Goal: Task Accomplishment & Management: Use online tool/utility

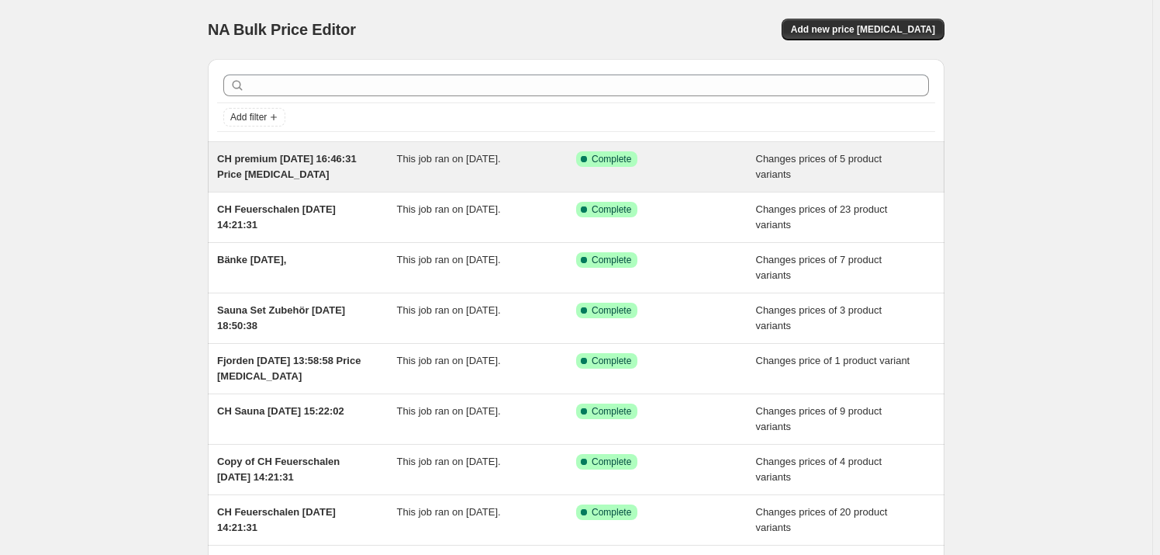
click at [259, 155] on span "CH premium [DATE] 16:46:31 Price [MEDICAL_DATA]" at bounding box center [287, 166] width 140 height 27
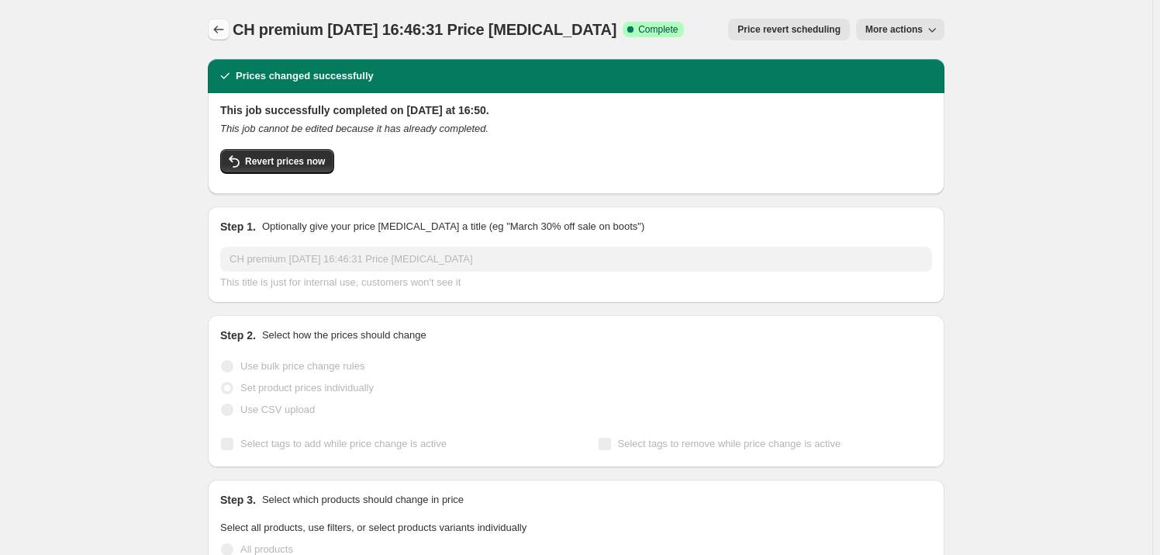
click at [222, 29] on icon "Price change jobs" at bounding box center [219, 30] width 16 height 16
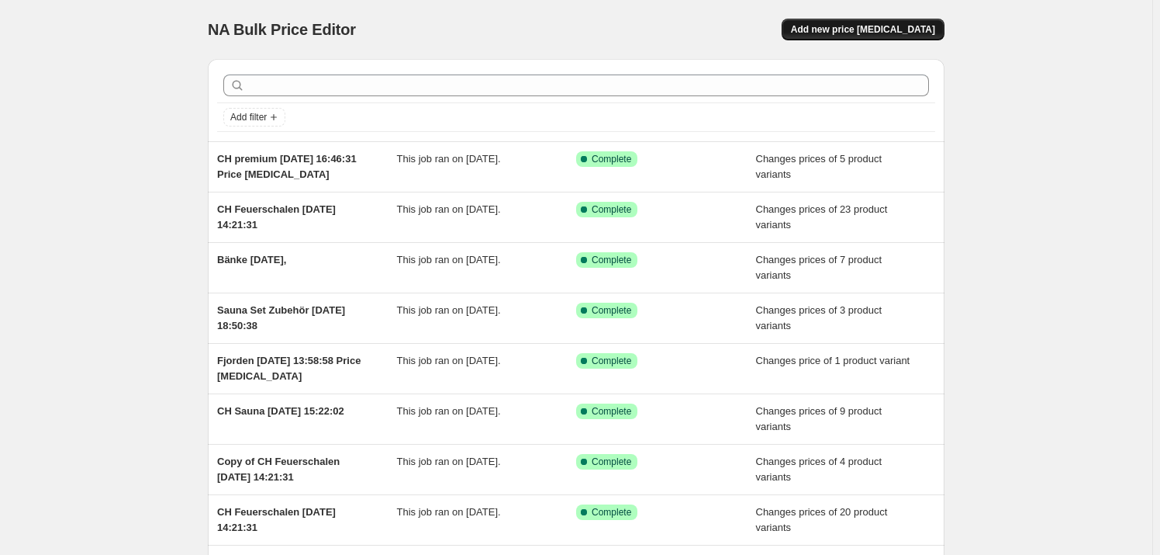
click at [900, 27] on span "Add new price change job" at bounding box center [863, 29] width 144 height 12
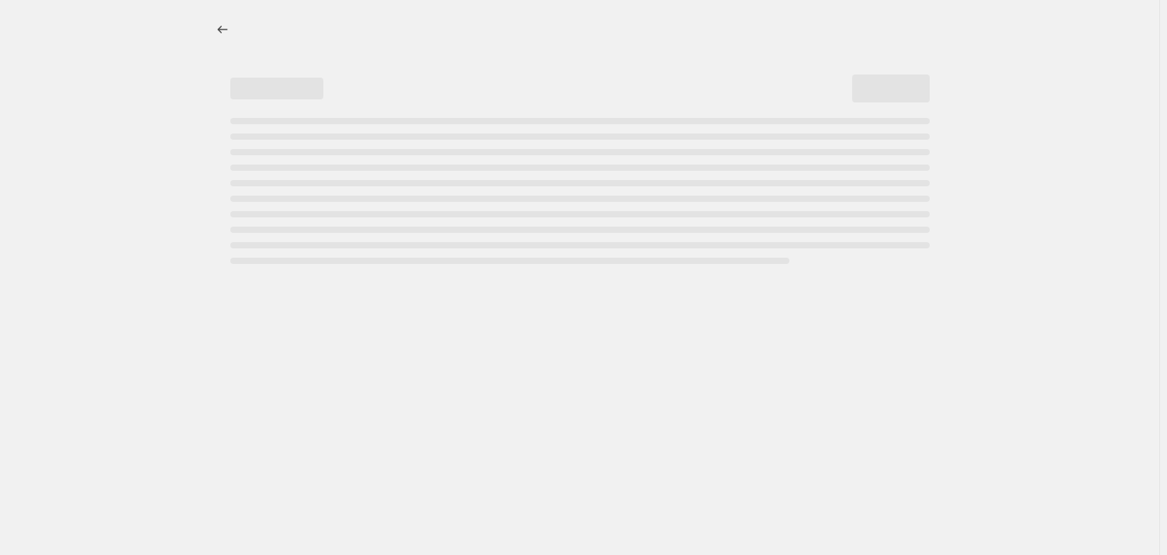
select select "percentage"
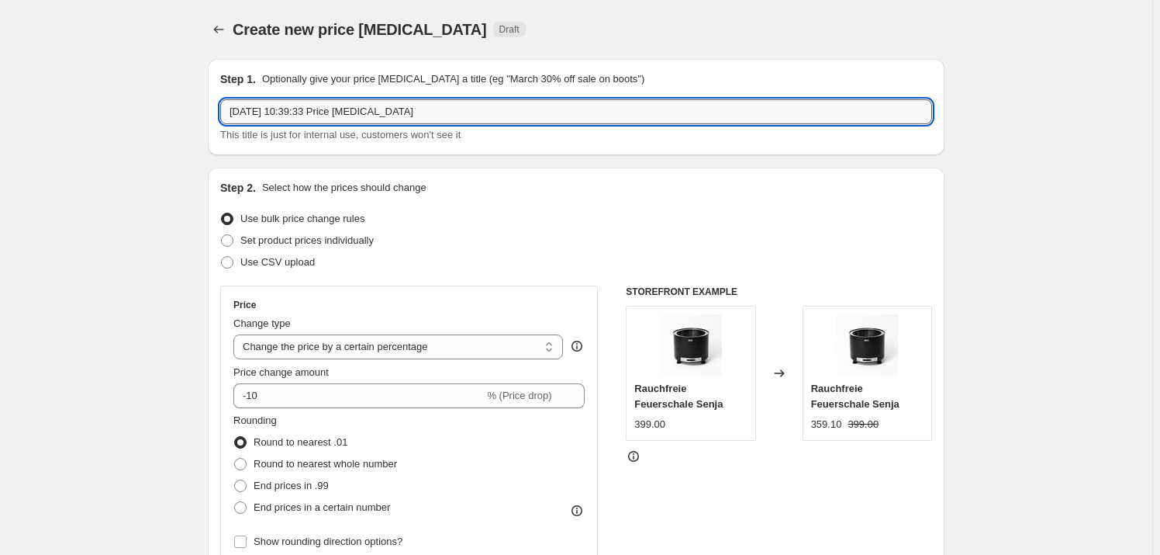
click at [236, 107] on input "25. Aug. 2025, 10:39:33 Price change job" at bounding box center [576, 111] width 712 height 25
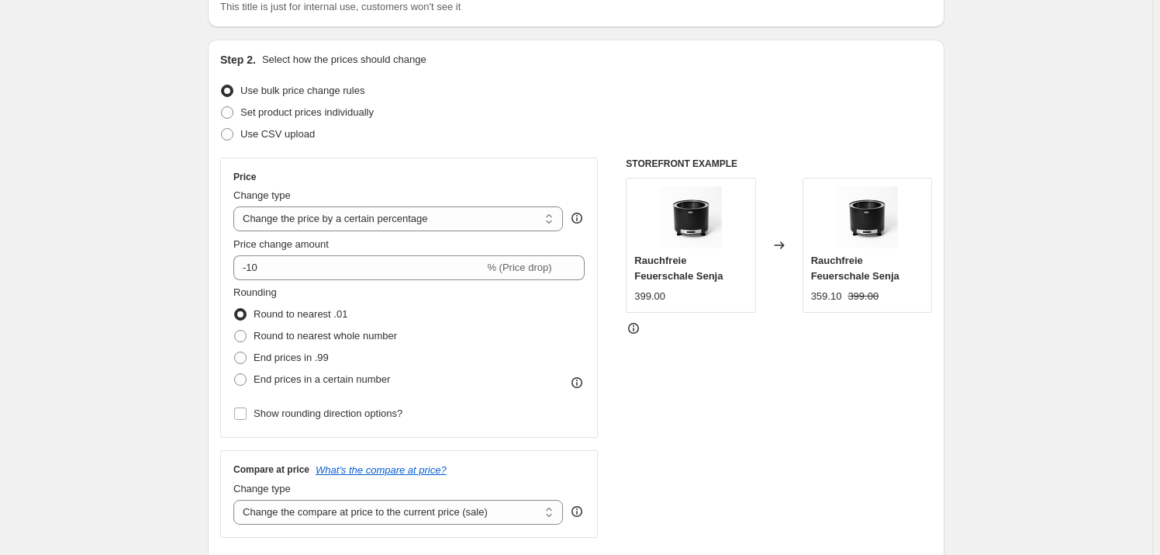
scroll to position [140, 0]
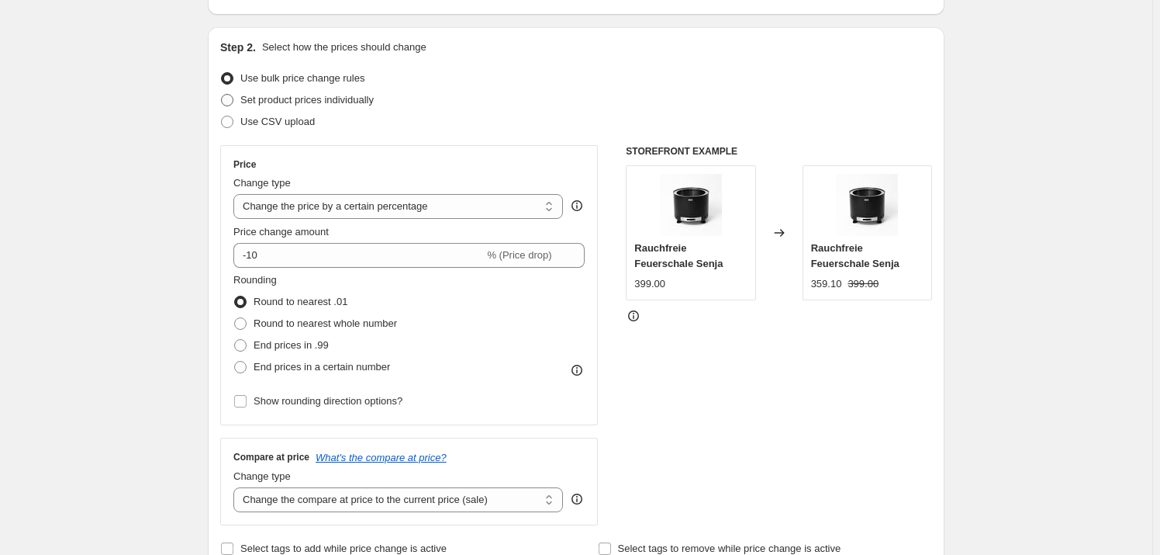
type input "CH Full Price 25. Aug. 2025, 10:39:33 Price change job"
click at [292, 99] on span "Set product prices individually" at bounding box center [306, 100] width 133 height 12
click at [222, 95] on input "Set product prices individually" at bounding box center [221, 94] width 1 height 1
radio input "true"
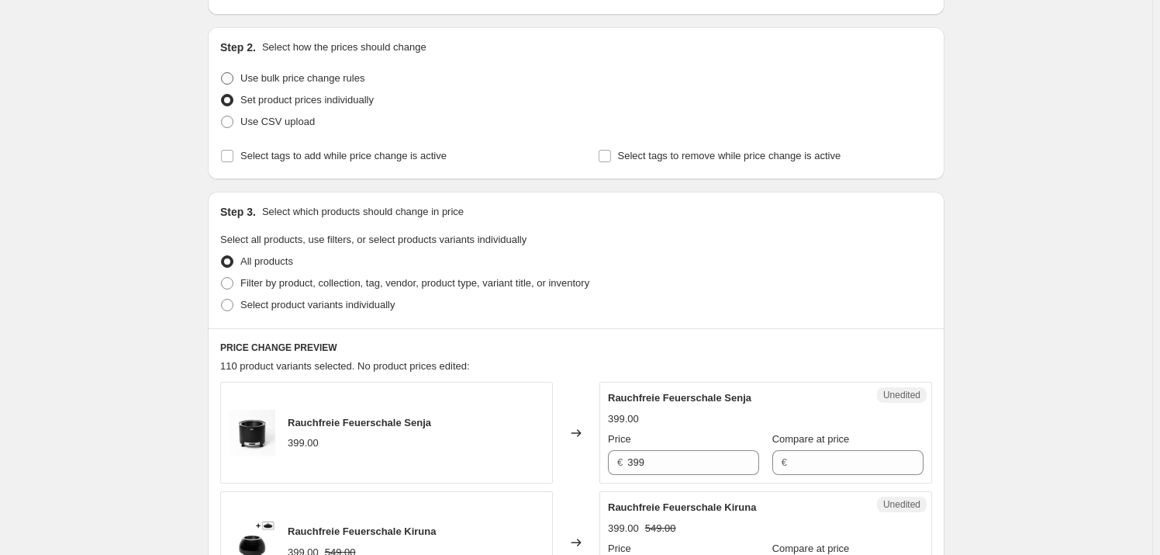
click at [277, 81] on span "Use bulk price change rules" at bounding box center [302, 78] width 124 height 12
click at [222, 73] on input "Use bulk price change rules" at bounding box center [221, 72] width 1 height 1
radio input "true"
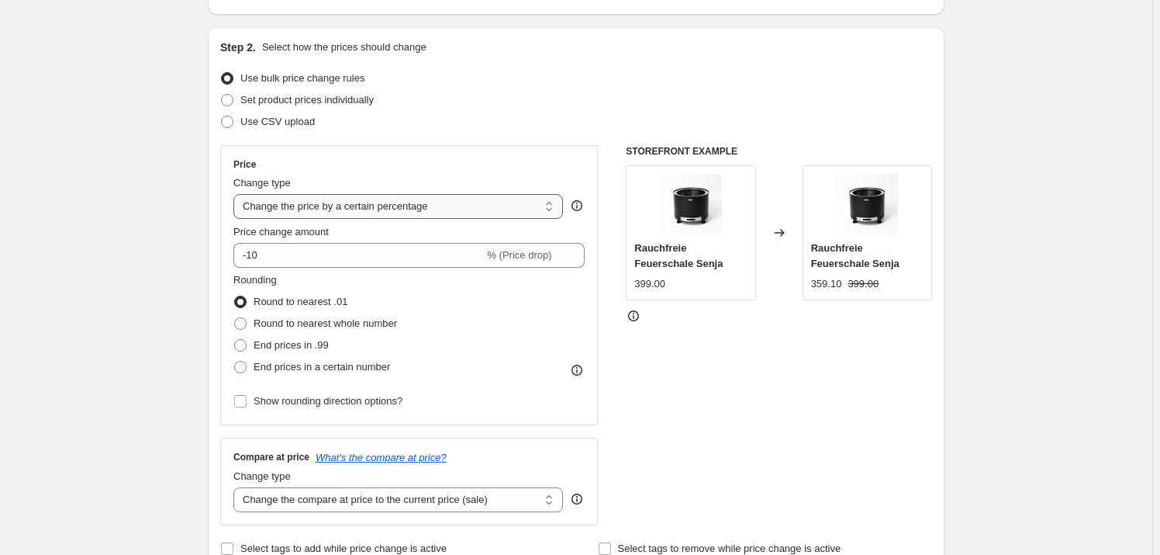
click at [336, 211] on select "Change the price to a certain amount Change the price by a certain amount Chang…" at bounding box center [398, 206] width 330 height 25
select select "ecap"
click at [237, 194] on select "Change the price to a certain amount Change the price by a certain amount Chang…" at bounding box center [398, 206] width 330 height 25
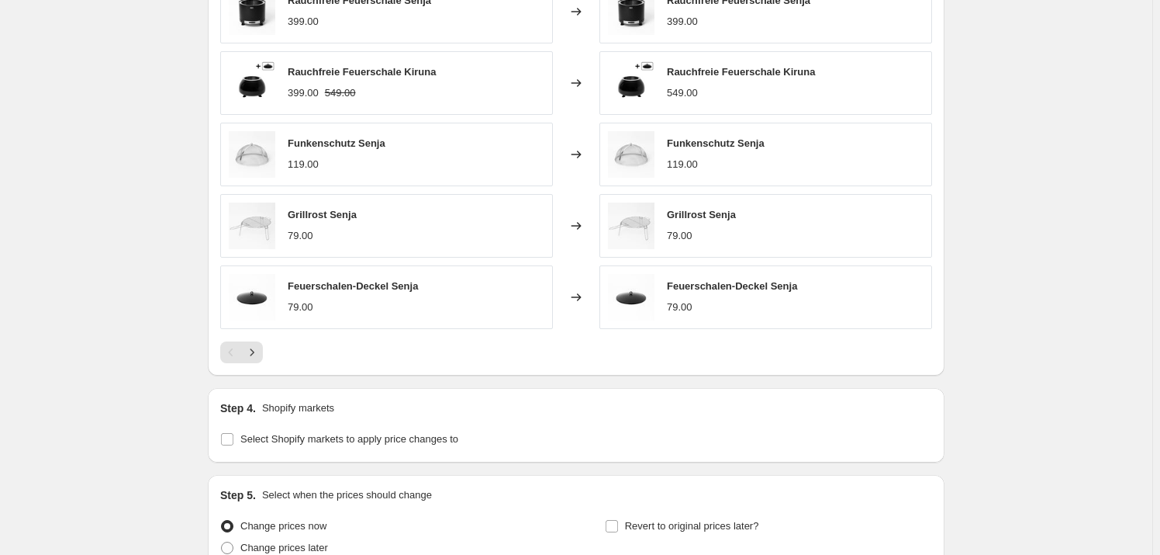
scroll to position [627, 0]
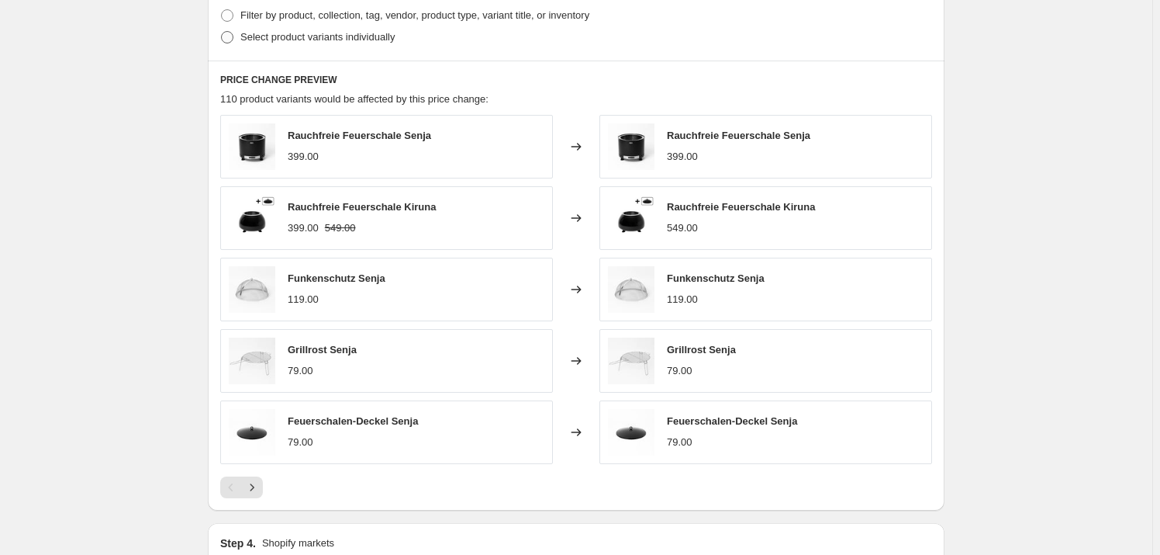
click at [240, 35] on label "Select product variants individually" at bounding box center [307, 37] width 175 height 22
click at [222, 32] on input "Select product variants individually" at bounding box center [221, 31] width 1 height 1
radio input "true"
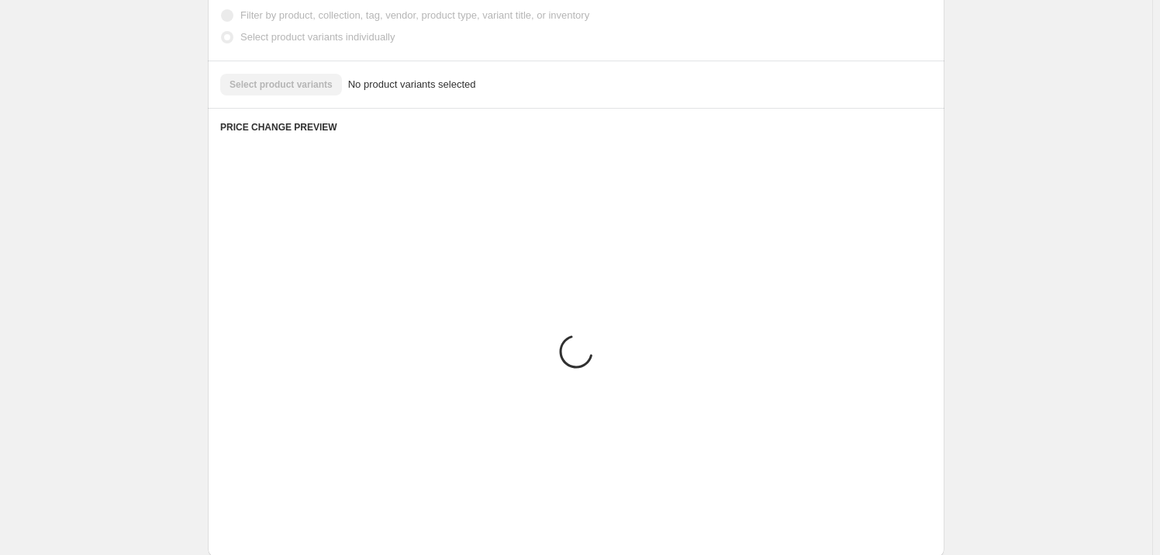
scroll to position [566, 0]
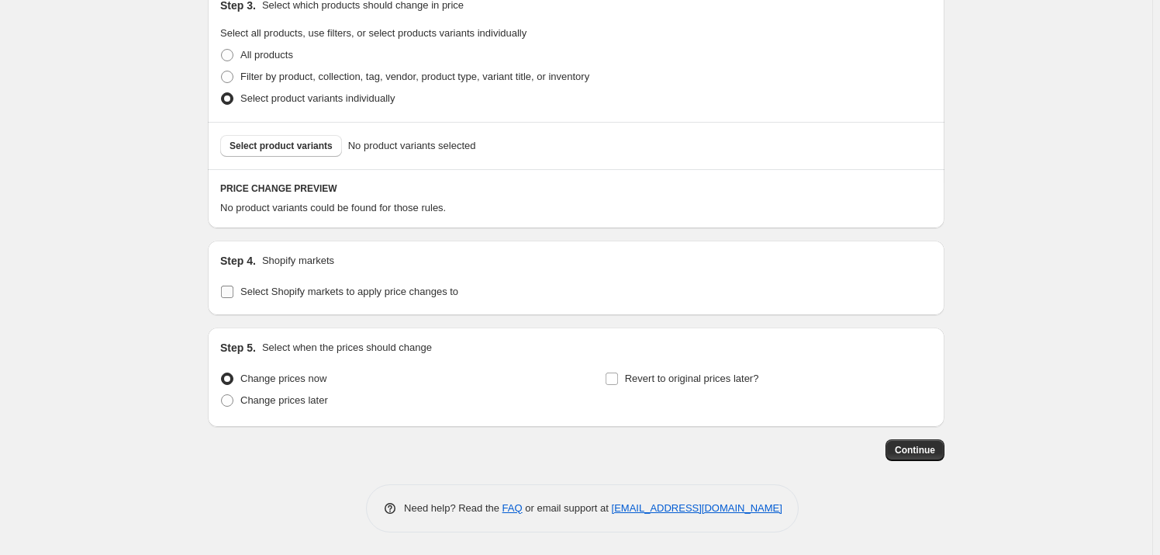
click at [232, 296] on input "Select Shopify markets to apply price changes to" at bounding box center [227, 291] width 12 height 12
checkbox input "true"
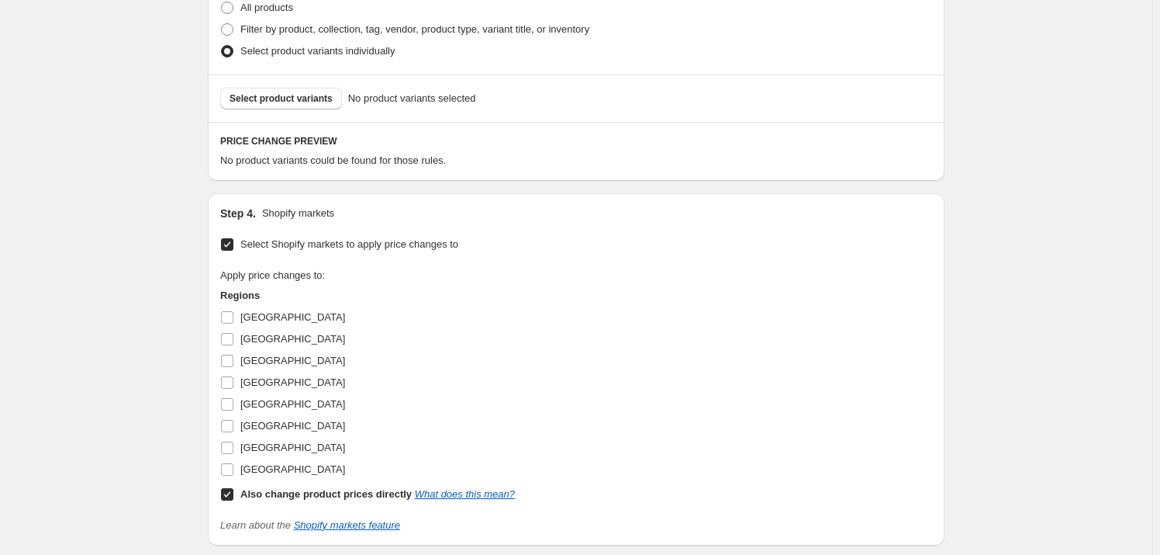
scroll to position [636, 0]
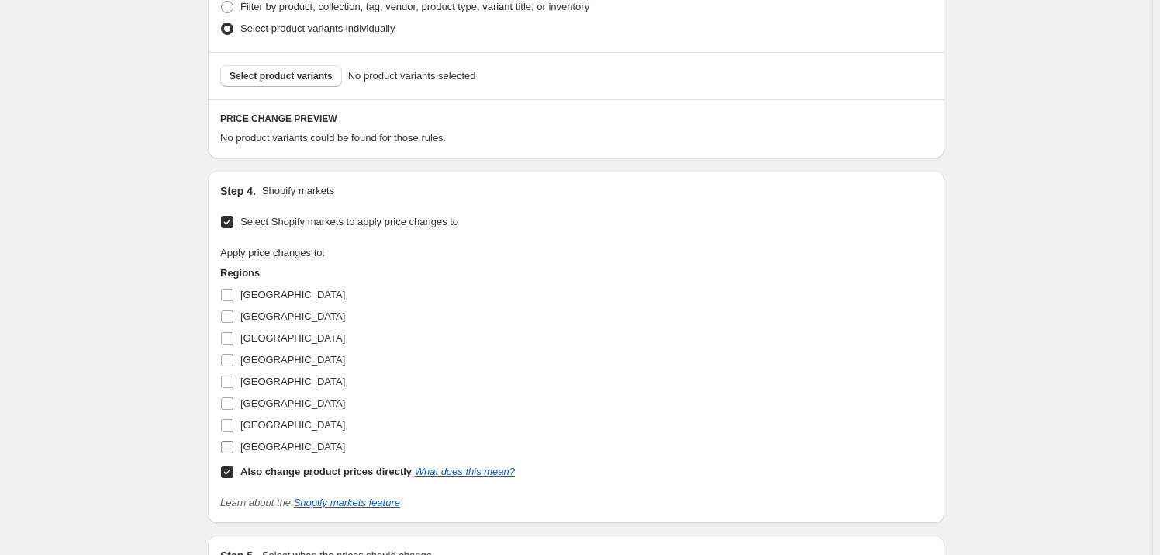
click at [252, 441] on span "Switzerland" at bounding box center [292, 447] width 105 height 12
click at [233, 441] on input "Switzerland" at bounding box center [227, 447] width 12 height 12
checkbox input "true"
click at [233, 466] on input "Also change product prices directly What does this mean?" at bounding box center [227, 471] width 12 height 12
checkbox input "false"
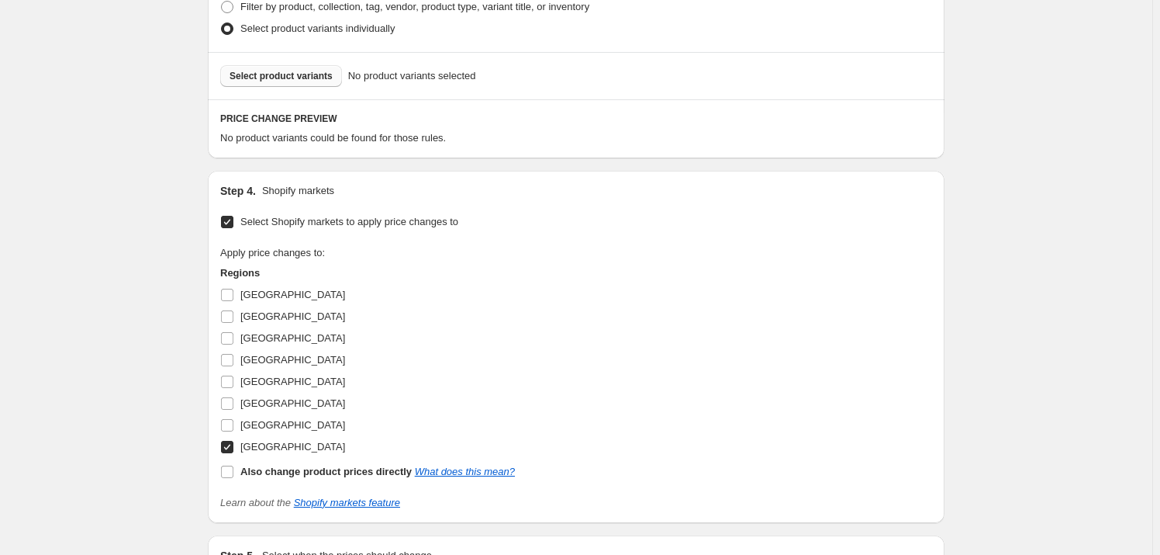
click at [256, 78] on span "Select product variants" at bounding box center [281, 76] width 103 height 12
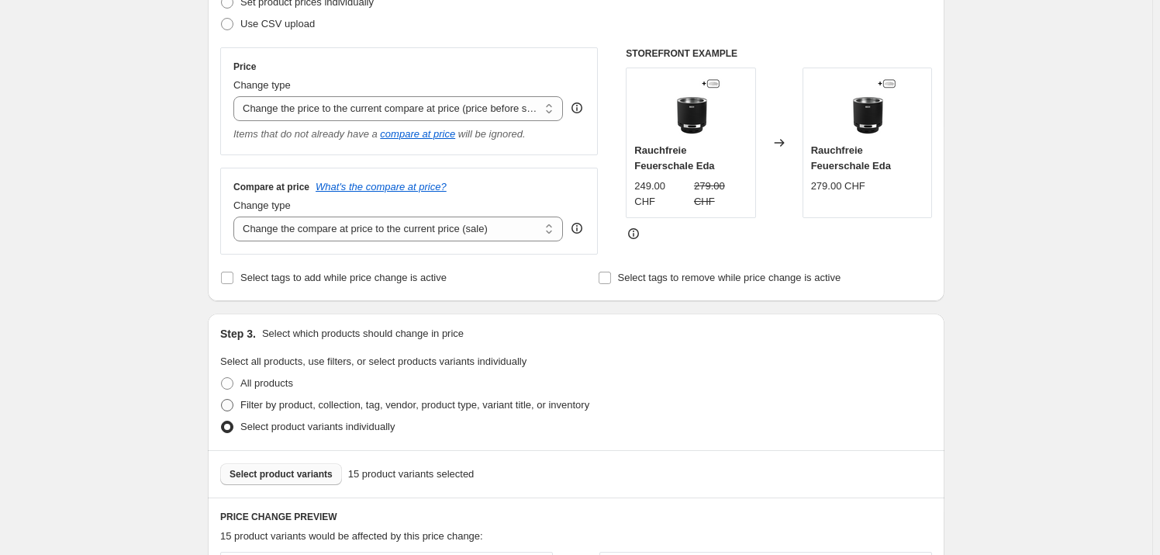
scroll to position [213, 0]
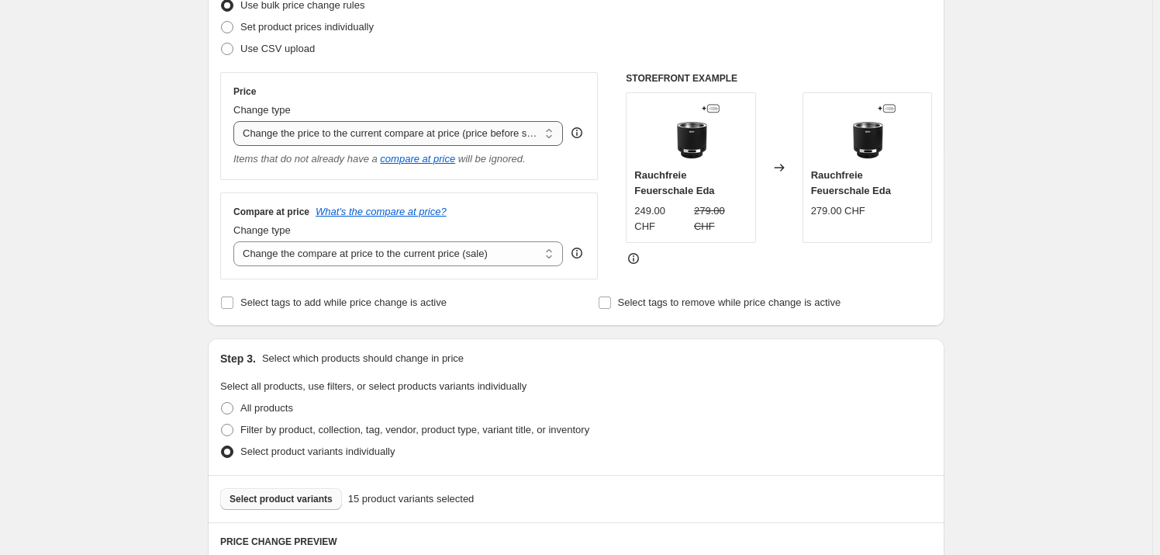
click at [345, 139] on select "Change the price to a certain amount Change the price by a certain amount Chang…" at bounding box center [398, 133] width 330 height 25
click at [345, 130] on select "Change the price to a certain amount Change the price by a certain amount Chang…" at bounding box center [398, 133] width 330 height 25
click at [506, 254] on select "Change the compare at price to the current price (sale) Change the compare at p…" at bounding box center [398, 253] width 330 height 25
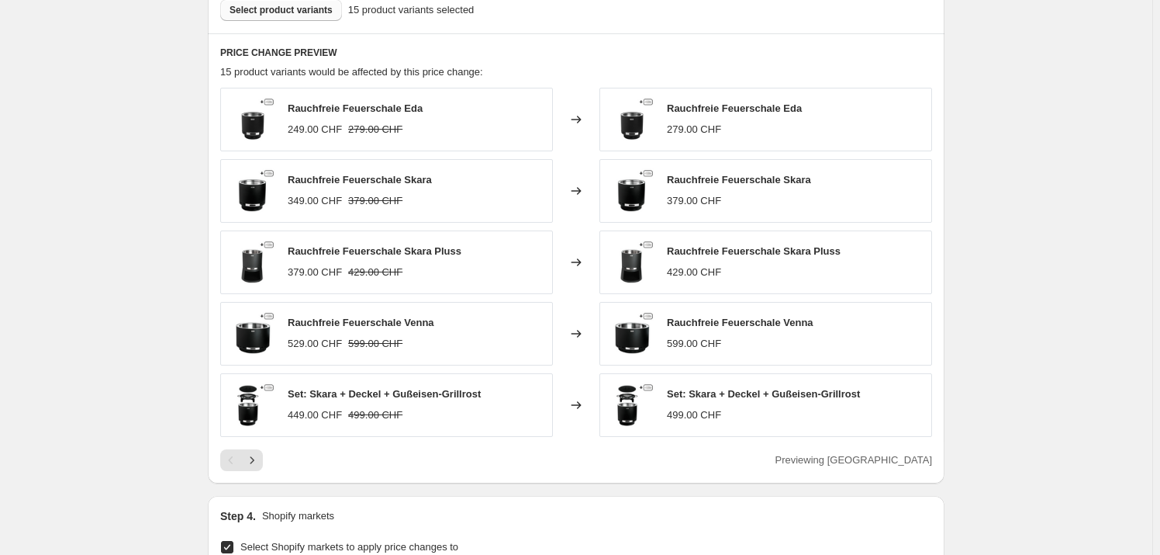
scroll to position [707, 0]
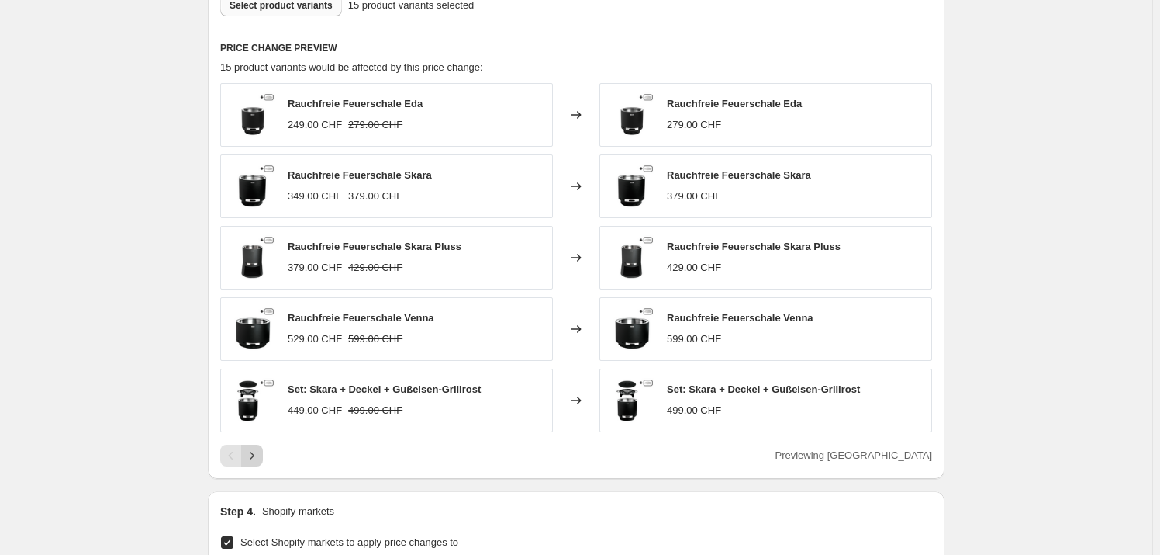
click at [263, 451] on button "Next" at bounding box center [252, 455] width 22 height 22
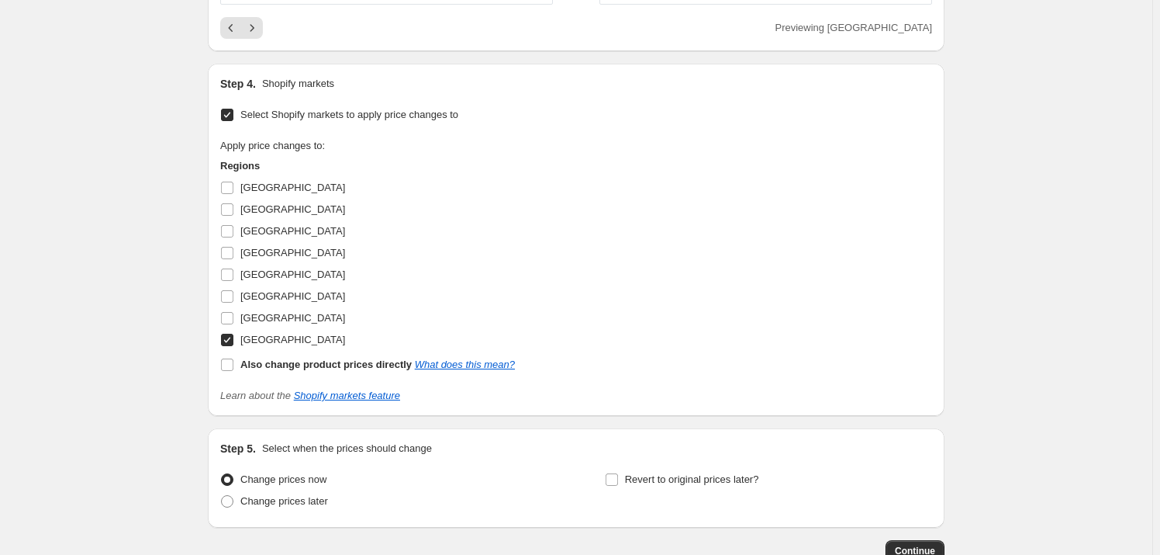
scroll to position [1234, 0]
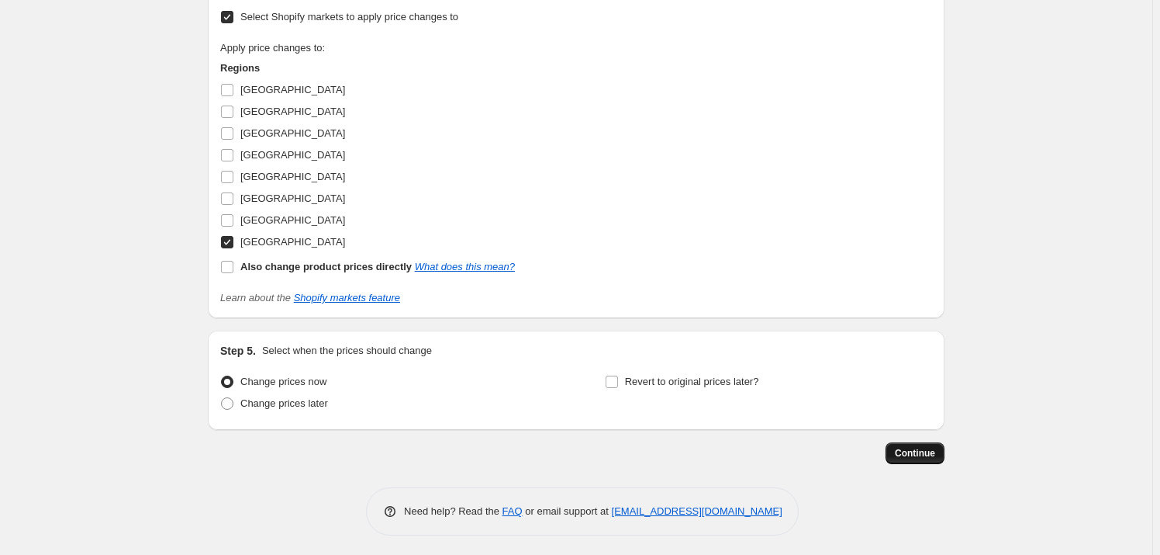
click at [915, 449] on span "Continue" at bounding box center [915, 453] width 40 height 12
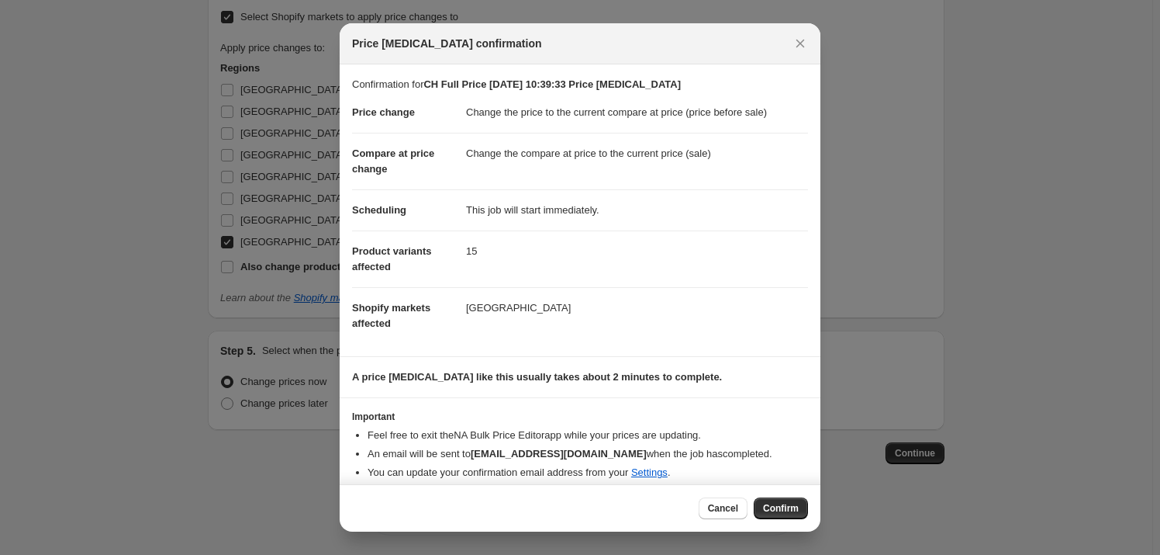
click at [804, 507] on button "Confirm" at bounding box center [781, 508] width 54 height 22
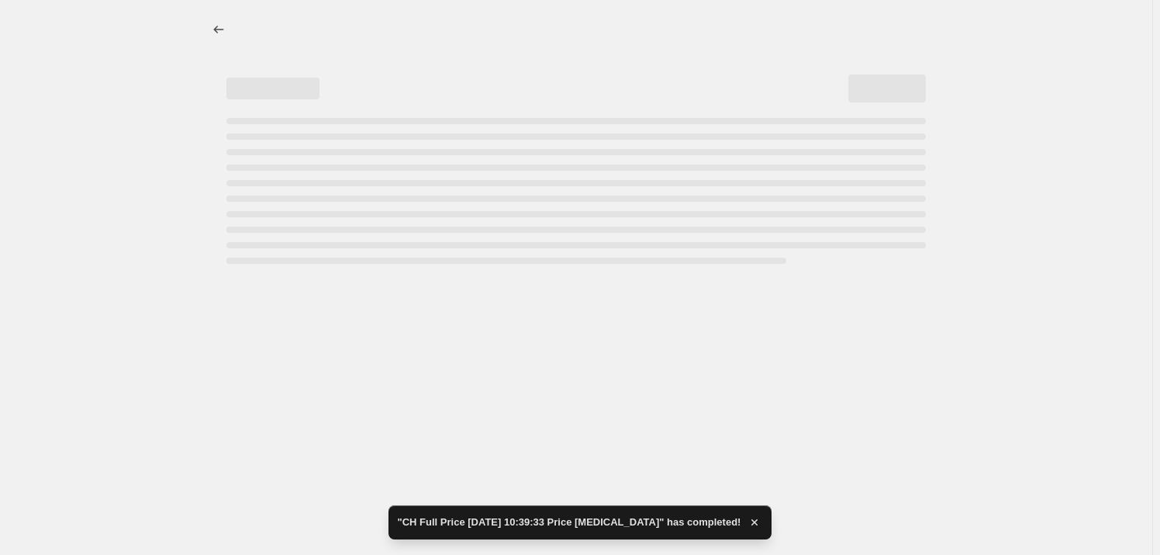
select select "ecap"
